Goal: Task Accomplishment & Management: Use online tool/utility

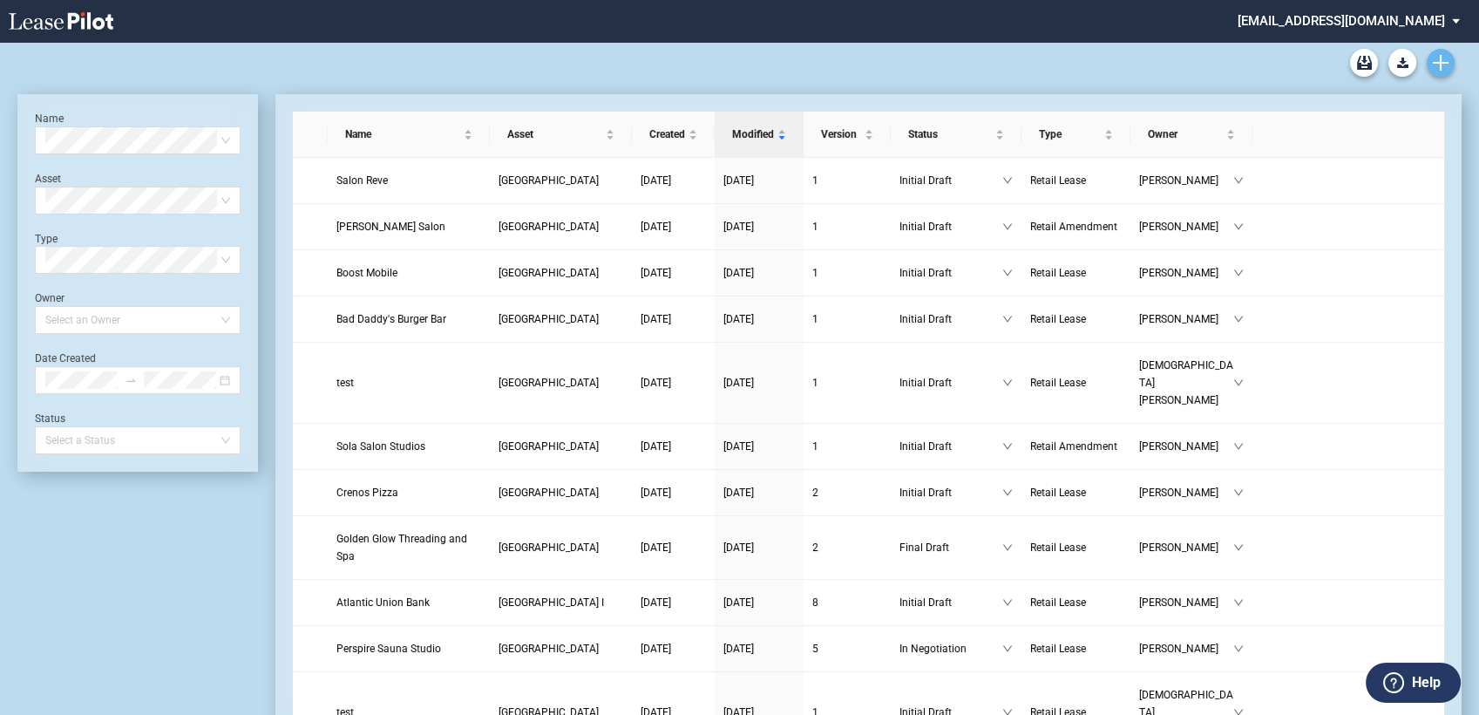
click at [1445, 67] on icon "Create new document" at bounding box center [1441, 63] width 16 height 16
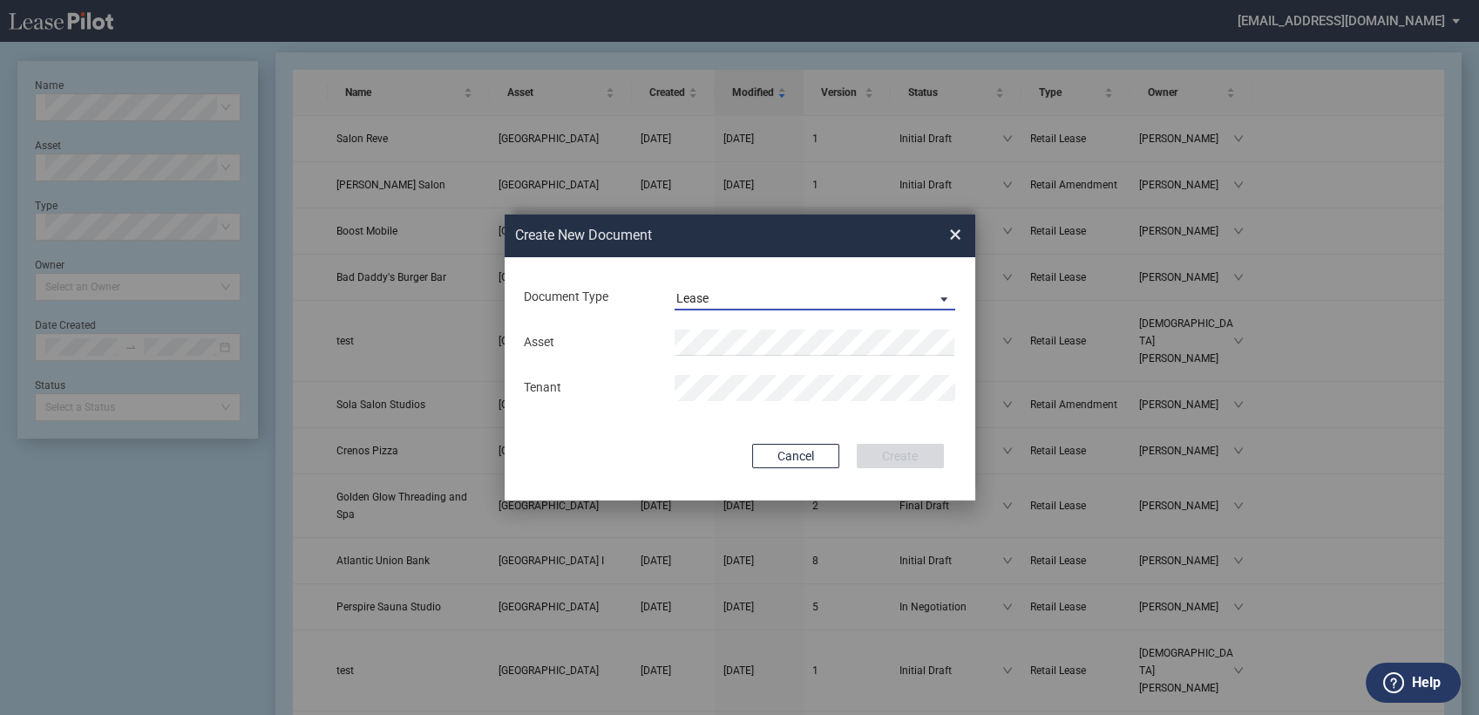
click at [724, 288] on md-select-value "Lease" at bounding box center [816, 297] width 282 height 26
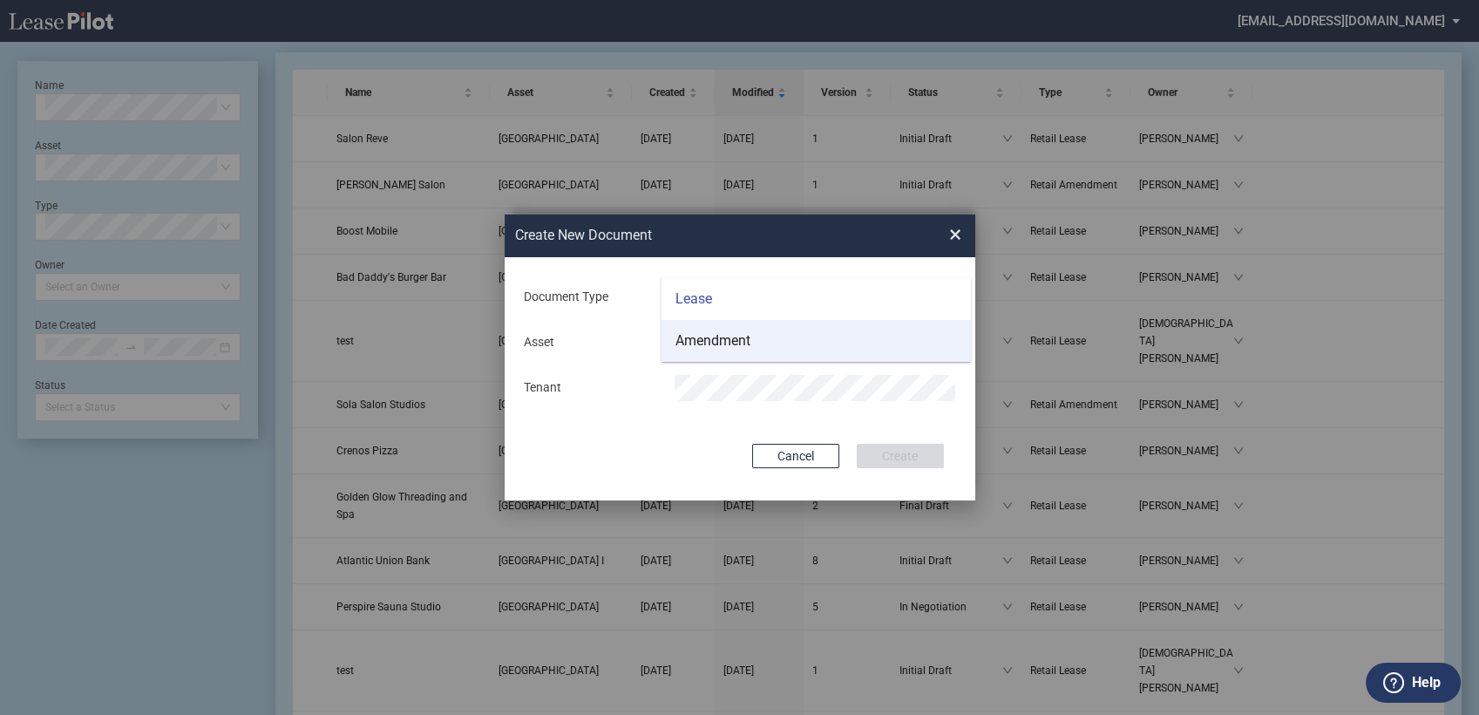
click at [723, 340] on div "Amendment" at bounding box center [713, 340] width 75 height 19
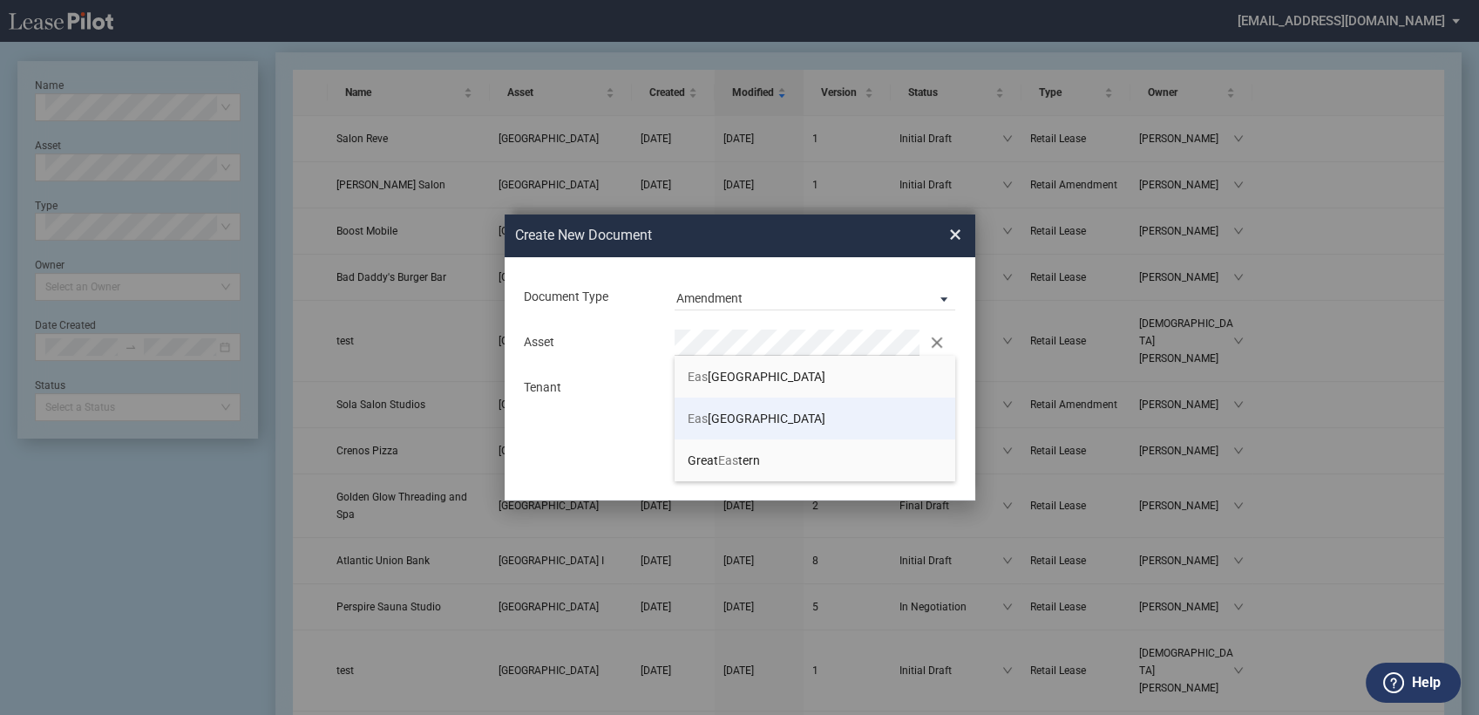
click at [728, 416] on span "Eas ton Square" at bounding box center [757, 418] width 138 height 14
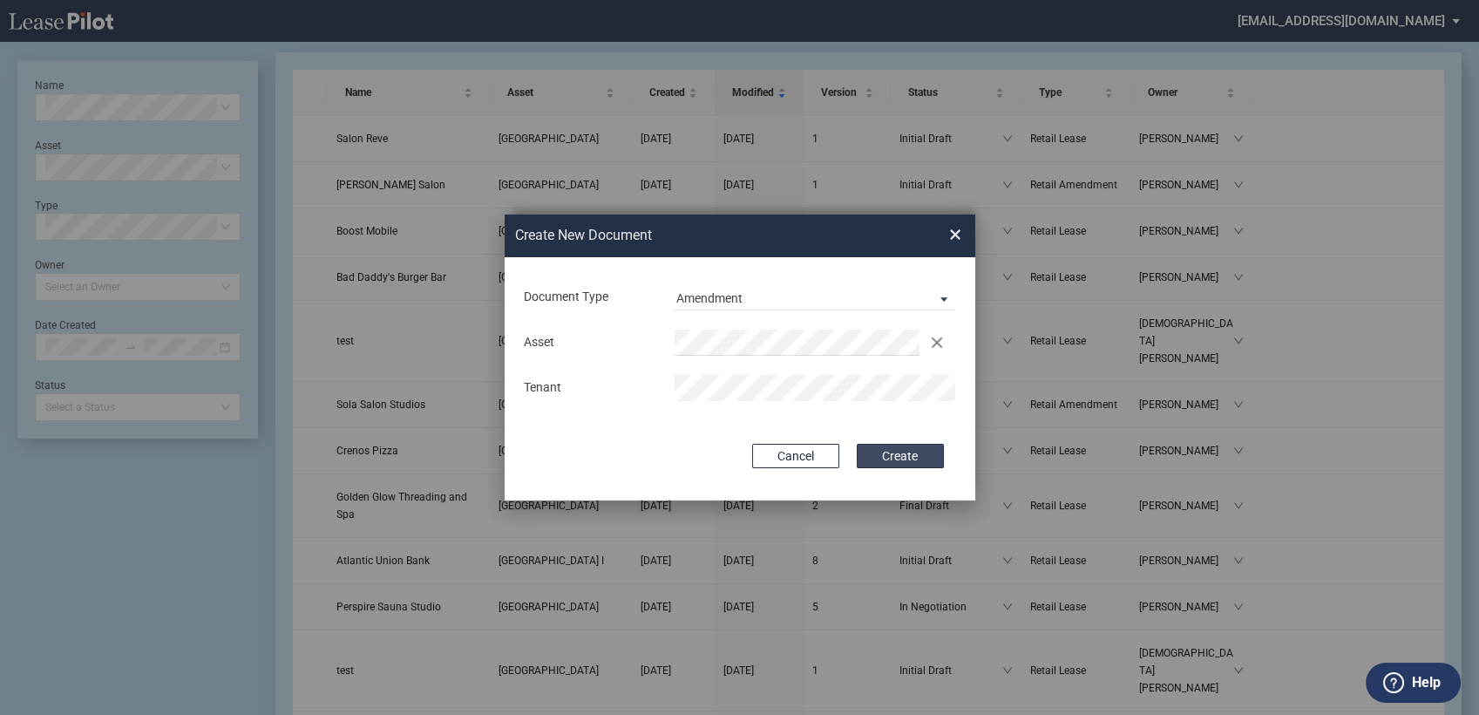
click at [920, 452] on button "Create" at bounding box center [900, 456] width 87 height 24
